Goal: Task Accomplishment & Management: Use online tool/utility

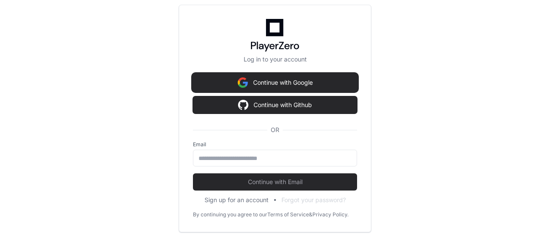
click at [281, 83] on button "Continue with Google" at bounding box center [275, 82] width 164 height 17
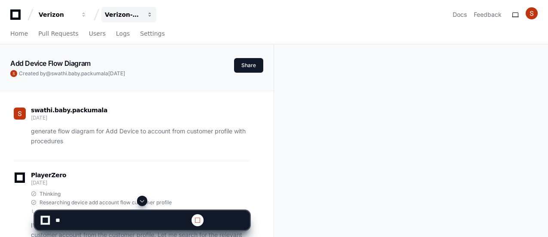
click at [76, 17] on div "Verizon-Clarify-Customer-Management" at bounding box center [57, 14] width 37 height 9
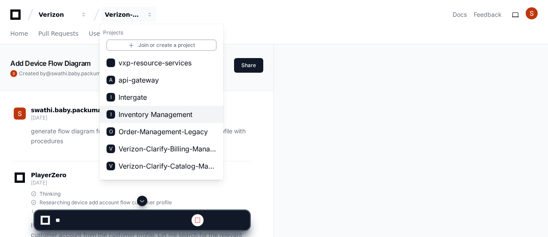
click at [140, 113] on span "Inventory Management" at bounding box center [156, 114] width 74 height 10
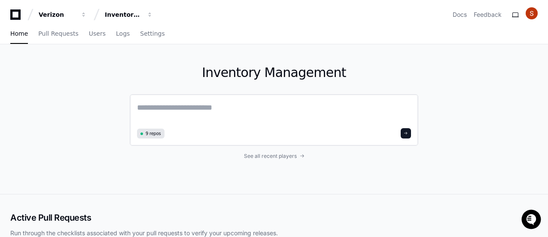
click at [150, 110] on textarea at bounding box center [274, 113] width 274 height 24
paste textarea "**********"
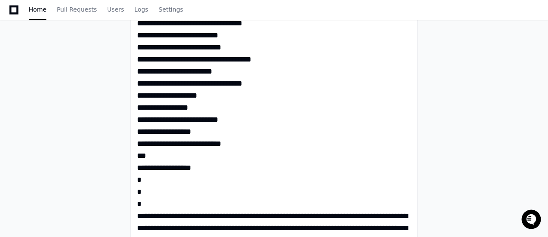
scroll to position [688, 0]
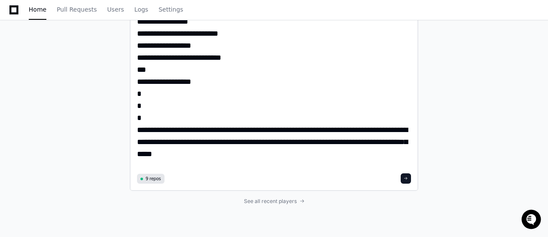
type textarea "**********"
click at [408, 178] on span at bounding box center [406, 178] width 4 height 4
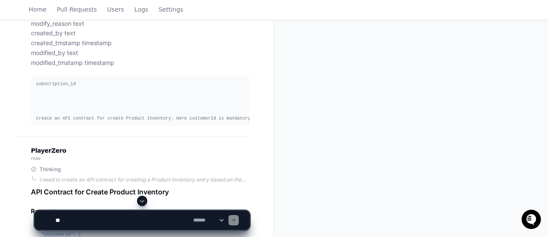
scroll to position [682, 0]
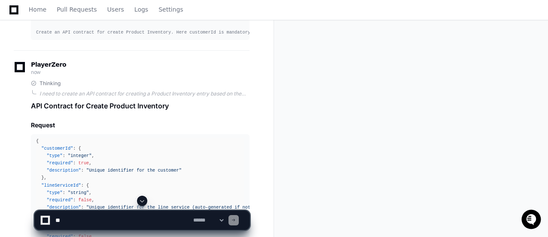
click at [143, 201] on span at bounding box center [142, 200] width 7 height 7
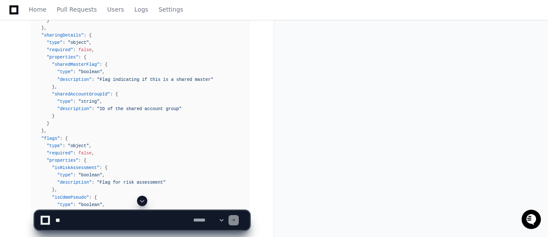
click at [142, 202] on span at bounding box center [142, 200] width 7 height 7
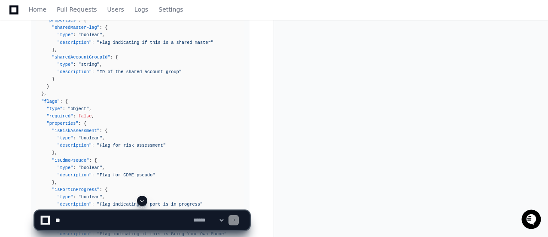
click at [141, 200] on span at bounding box center [142, 200] width 7 height 7
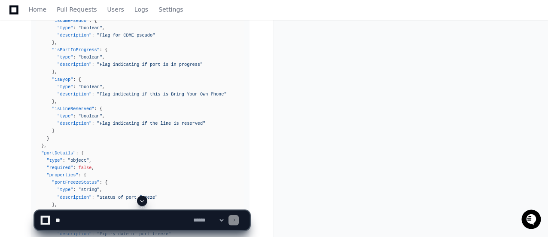
click at [144, 202] on span at bounding box center [142, 200] width 7 height 7
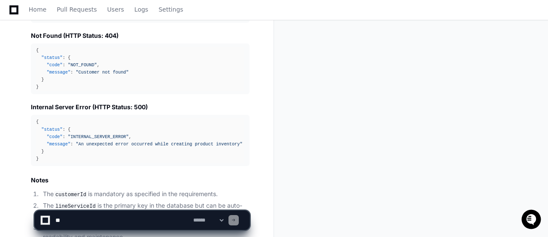
scroll to position [3102, 0]
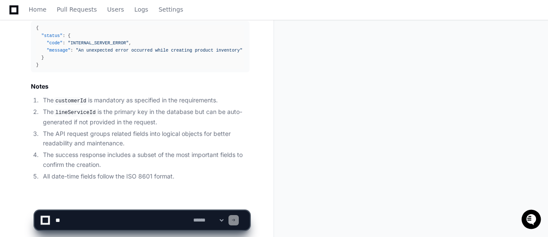
click at [85, 220] on textarea at bounding box center [123, 220] width 138 height 19
click at [98, 221] on textarea at bounding box center [123, 220] width 138 height 19
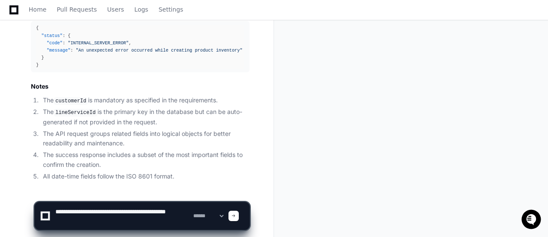
click at [139, 213] on textarea at bounding box center [123, 216] width 138 height 28
drag, startPoint x: 110, startPoint y: 211, endPoint x: 172, endPoint y: 221, distance: 62.7
click at [172, 221] on textarea at bounding box center [123, 216] width 138 height 28
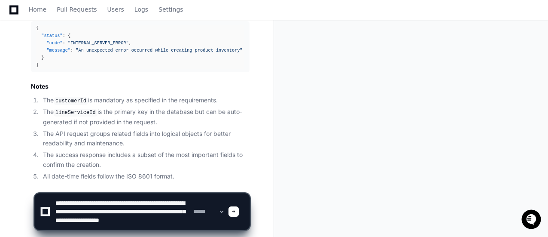
scroll to position [9, 0]
type textarea "**********"
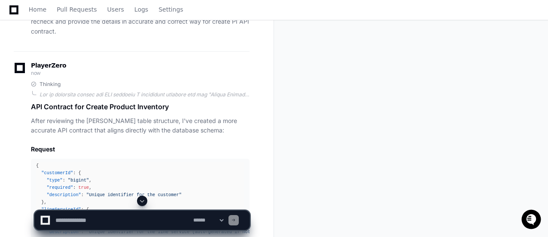
scroll to position [3362, 0]
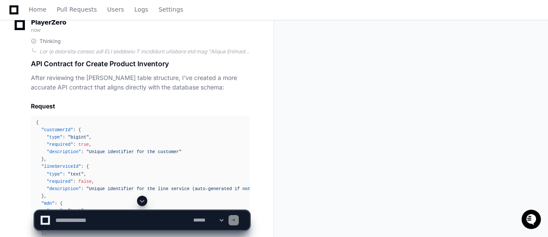
click at [142, 203] on span at bounding box center [142, 200] width 7 height 7
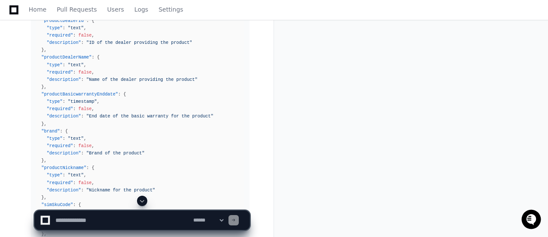
click at [142, 199] on span at bounding box center [142, 200] width 7 height 7
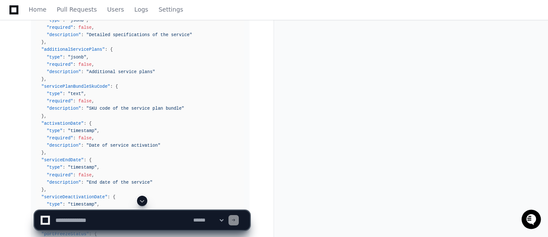
click at [143, 200] on span at bounding box center [142, 200] width 7 height 7
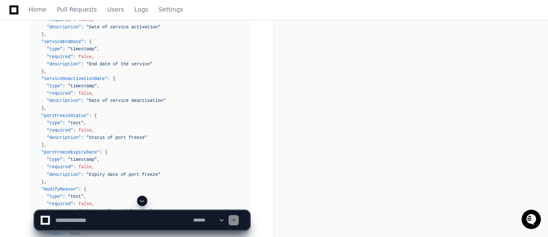
click at [143, 200] on span at bounding box center [142, 200] width 7 height 7
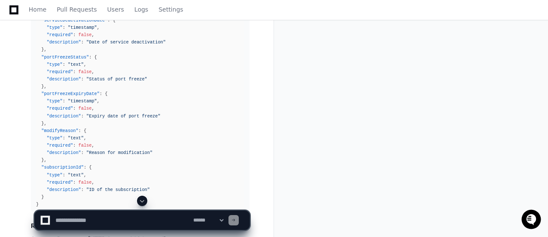
click at [145, 200] on span at bounding box center [142, 200] width 7 height 7
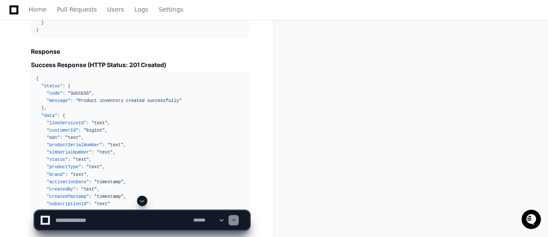
click at [145, 200] on span at bounding box center [142, 200] width 7 height 7
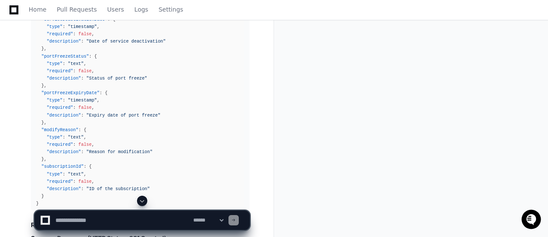
scroll to position [5085, 0]
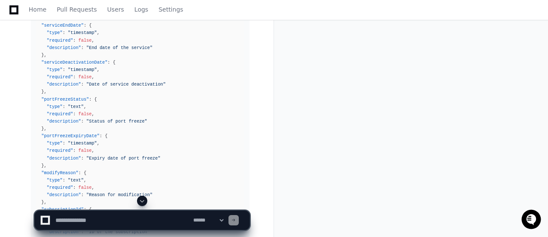
click at [143, 202] on span at bounding box center [142, 200] width 7 height 7
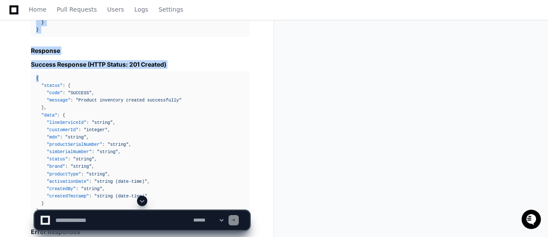
scroll to position [2599, 0]
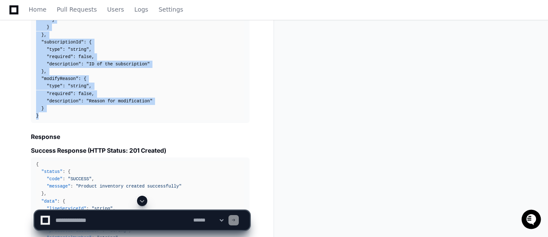
drag, startPoint x: 37, startPoint y: 63, endPoint x: 79, endPoint y: 106, distance: 59.9
copy div "{ "customerId" : { "type" : "integer" , "required" : true , "description" : "Un…"
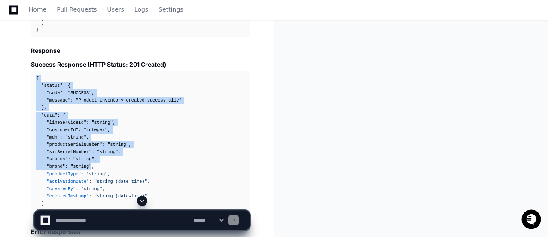
scroll to position [2728, 0]
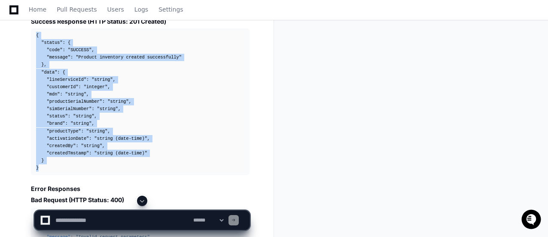
drag, startPoint x: 36, startPoint y: 69, endPoint x: 51, endPoint y: 159, distance: 91.9
click at [51, 159] on pre "{ "status" : { "code" : "SUCCESS" , "message" : "Product inventory created succ…" at bounding box center [140, 101] width 219 height 147
copy div "{ "status" : { "code" : "SUCCESS" , "message" : "Product inventory created succ…"
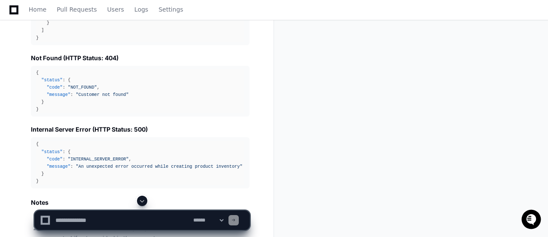
scroll to position [3029, 0]
